Goal: Information Seeking & Learning: Learn about a topic

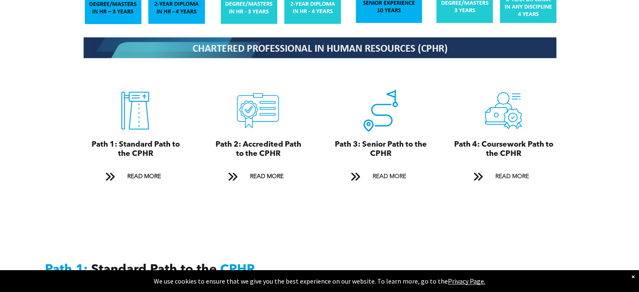
scroll to position [910, 0]
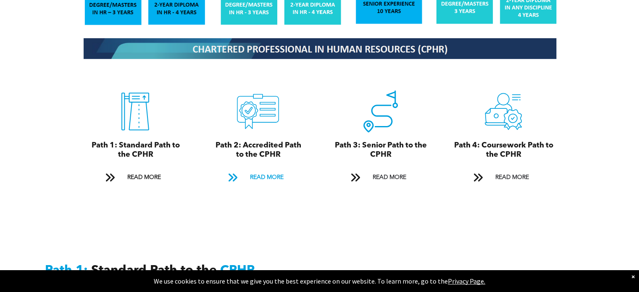
click at [257, 170] on span "READ MORE" at bounding box center [266, 178] width 39 height 16
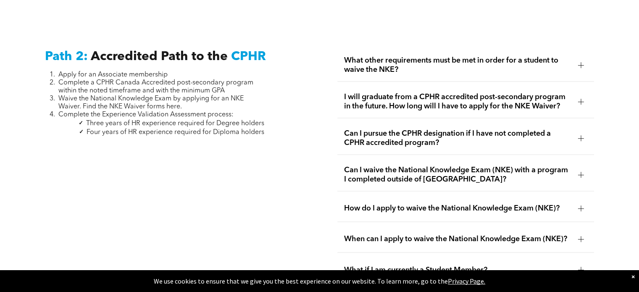
scroll to position [1336, 0]
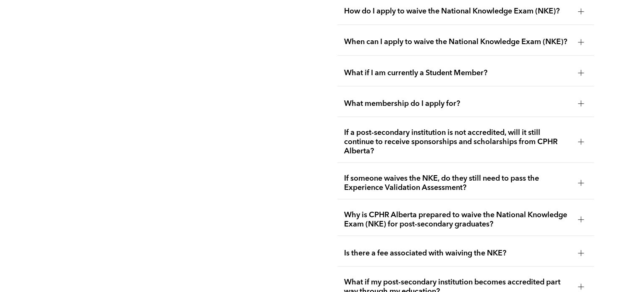
scroll to position [1540, 0]
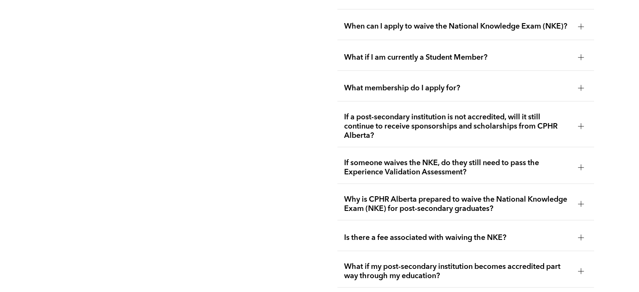
click at [447, 195] on span "Why is CPHR Alberta prepared to waive the National Knowledge Exam (NKE) for pos…" at bounding box center [457, 204] width 227 height 18
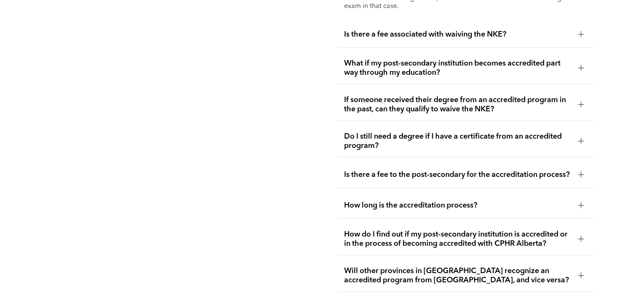
scroll to position [1891, 0]
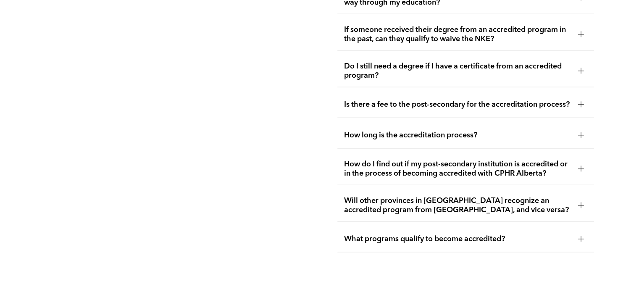
click at [418, 205] on span "Will other provinces in Canada recognize an accredited program from Alberta, an…" at bounding box center [457, 205] width 227 height 18
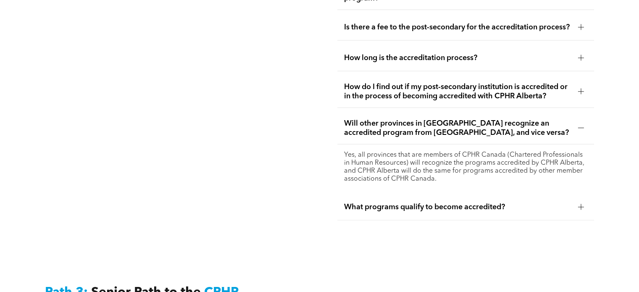
click at [468, 203] on span "What programs qualify to become accredited?" at bounding box center [457, 207] width 227 height 9
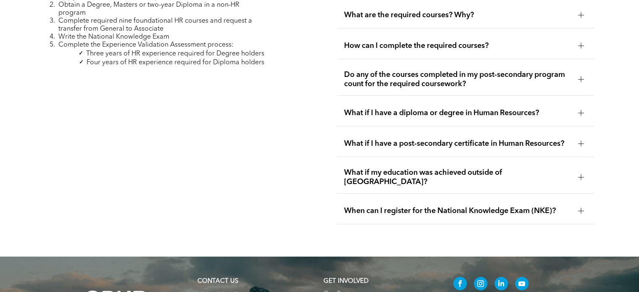
scroll to position [2661, 0]
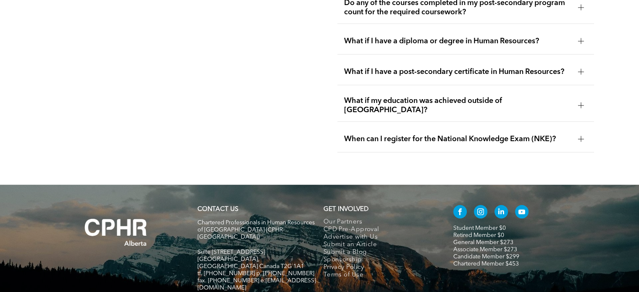
click at [431, 37] on span "What if I have a diploma or degree in Human Resources?" at bounding box center [457, 41] width 227 height 9
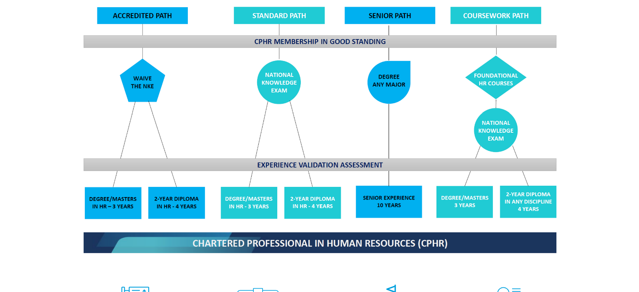
scroll to position [700, 0]
